Goal: Task Accomplishment & Management: Complete application form

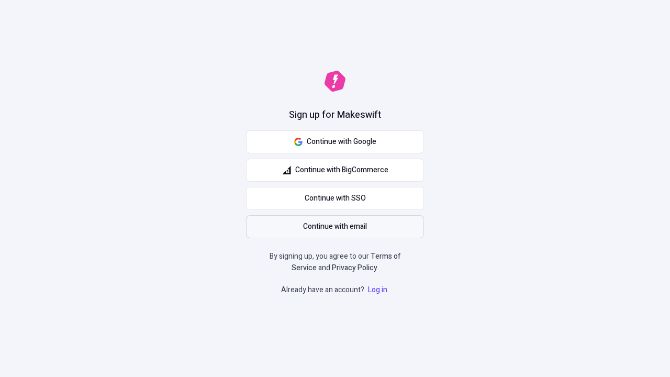
click at [335, 227] on span "Continue with email" at bounding box center [335, 227] width 64 height 12
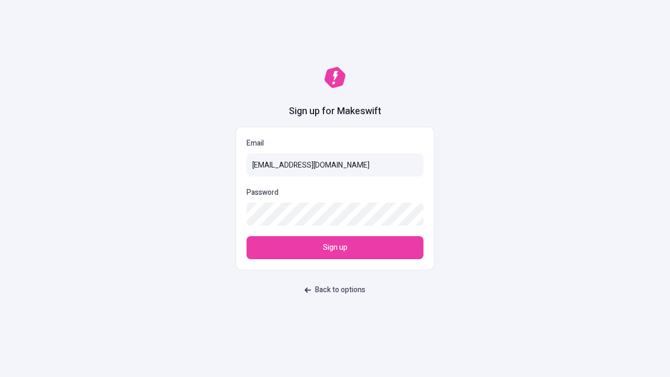
type input "[EMAIL_ADDRESS][DOMAIN_NAME]"
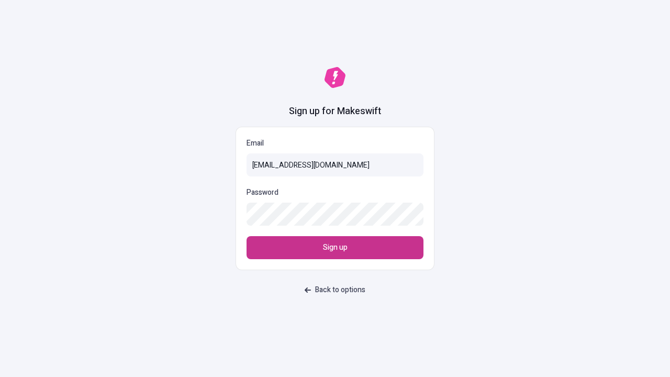
click at [335, 248] on span "Sign up" at bounding box center [335, 248] width 25 height 12
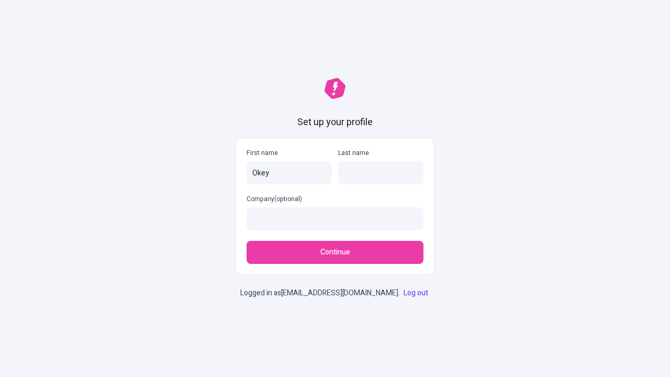
type input "Okey"
type input "Zemlak"
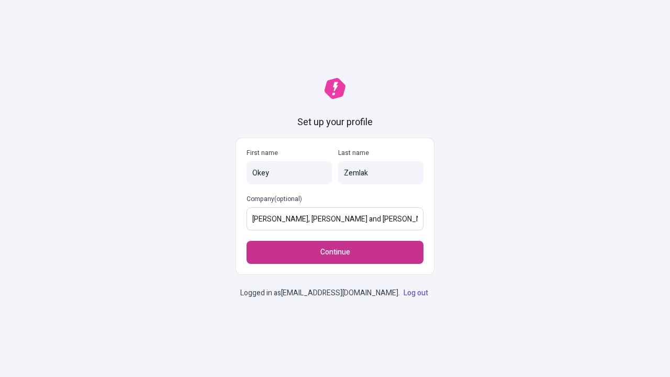
type input "[PERSON_NAME], [PERSON_NAME] and [PERSON_NAME]"
click at [335, 247] on span "Continue" at bounding box center [335, 253] width 30 height 12
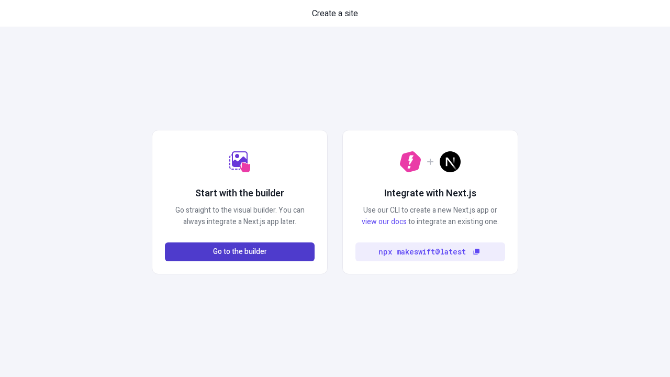
click at [240, 252] on span "Go to the builder" at bounding box center [240, 252] width 54 height 12
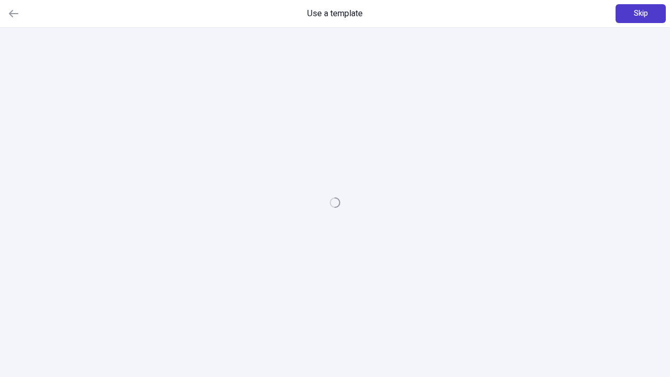
click at [641, 14] on span "Skip" at bounding box center [641, 14] width 14 height 12
